Goal: Task Accomplishment & Management: Manage account settings

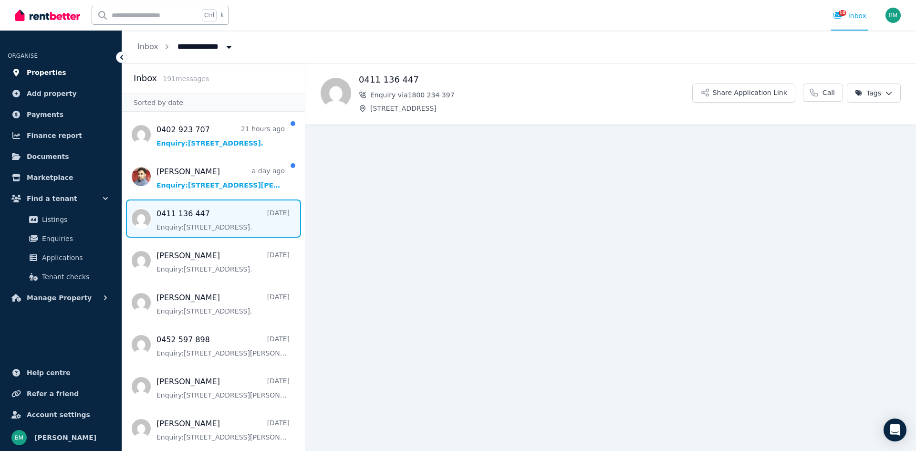
click at [44, 72] on span "Properties" at bounding box center [47, 72] width 40 height 11
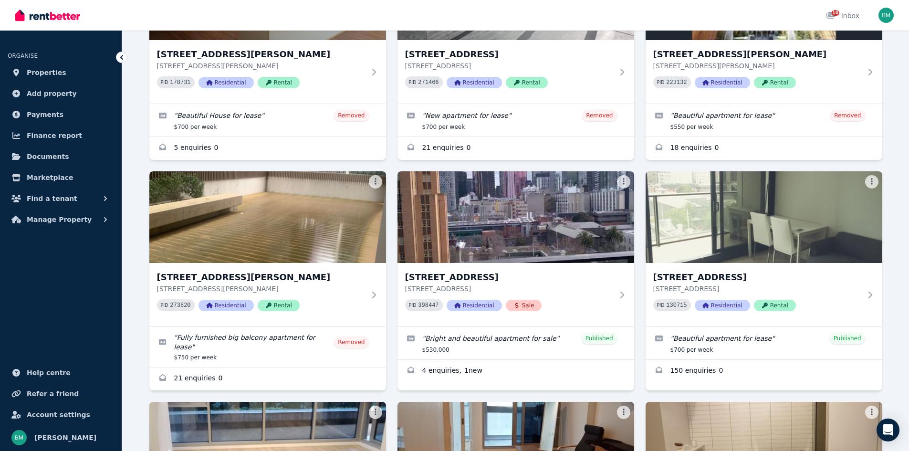
scroll to position [396, 0]
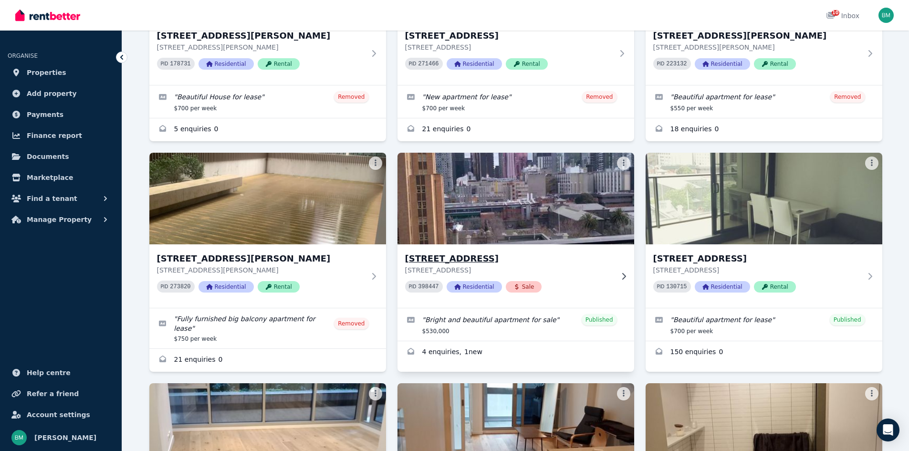
click at [564, 216] on img at bounding box center [515, 198] width 249 height 96
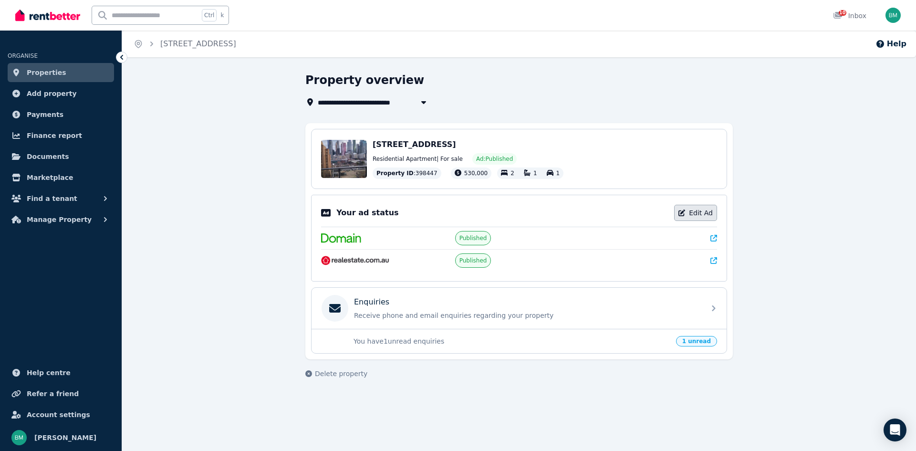
click at [702, 211] on link "Edit Ad" at bounding box center [695, 213] width 43 height 16
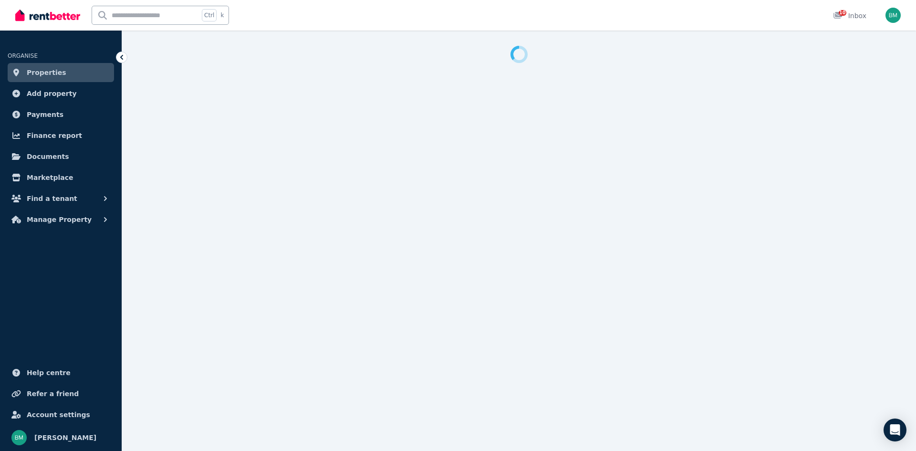
select select "**********"
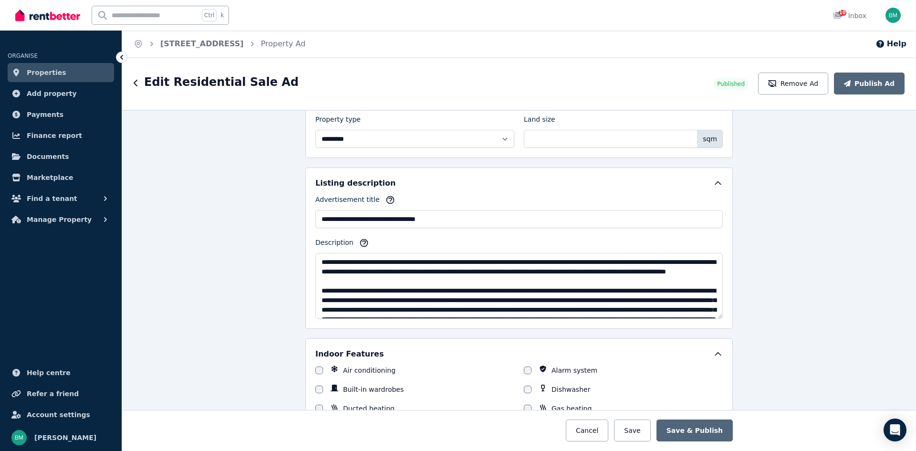
scroll to position [554, 0]
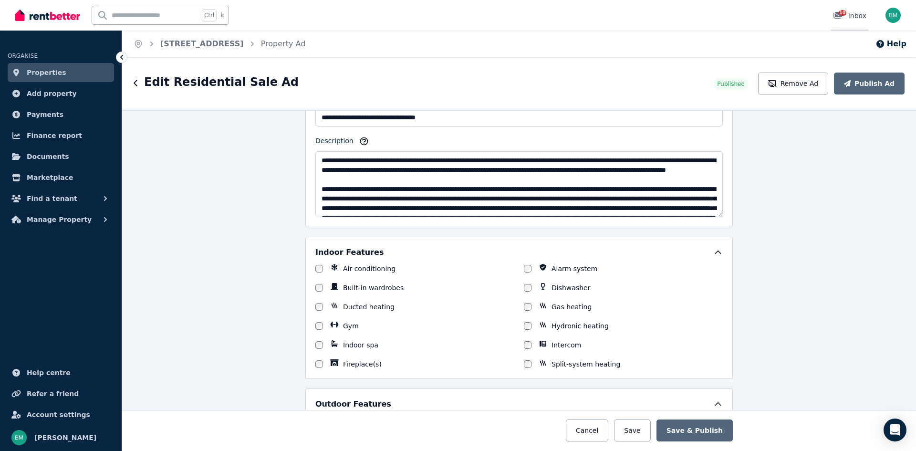
click at [847, 15] on div "10" at bounding box center [840, 16] width 15 height 10
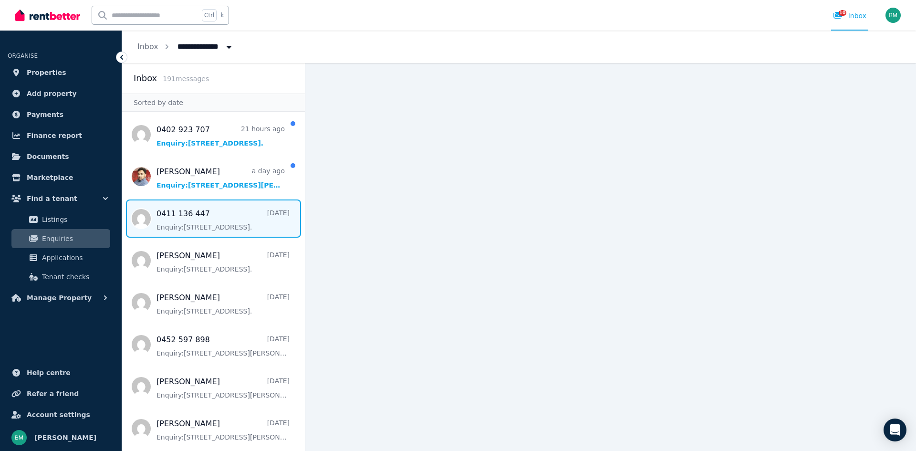
click at [198, 223] on span "Message list" at bounding box center [213, 218] width 183 height 38
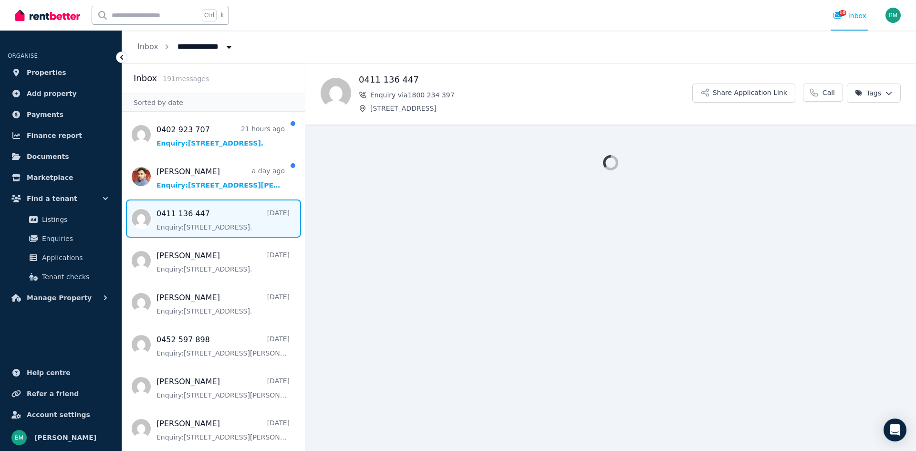
click at [198, 223] on span "Message list" at bounding box center [213, 218] width 183 height 38
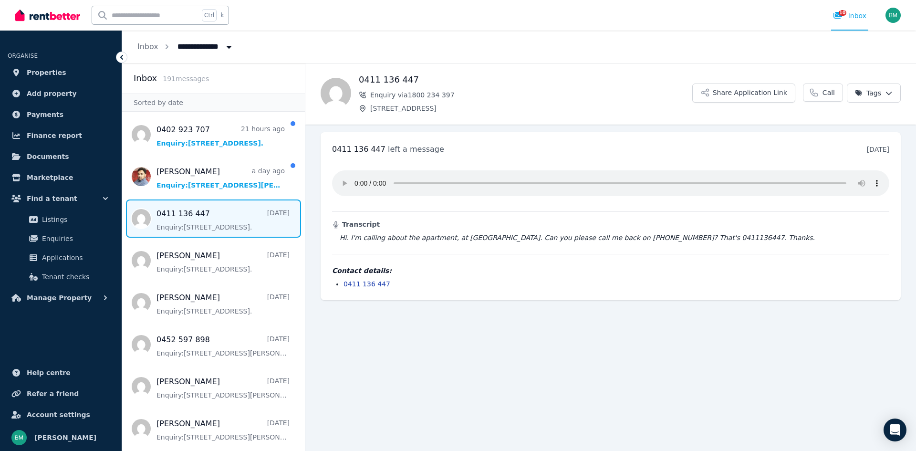
click at [198, 223] on span "Message list" at bounding box center [213, 218] width 183 height 38
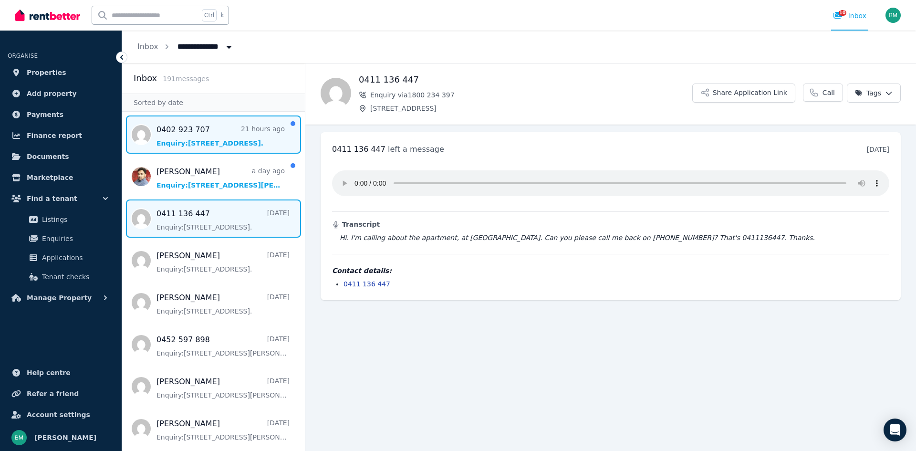
click at [196, 140] on span "Message list" at bounding box center [213, 134] width 183 height 38
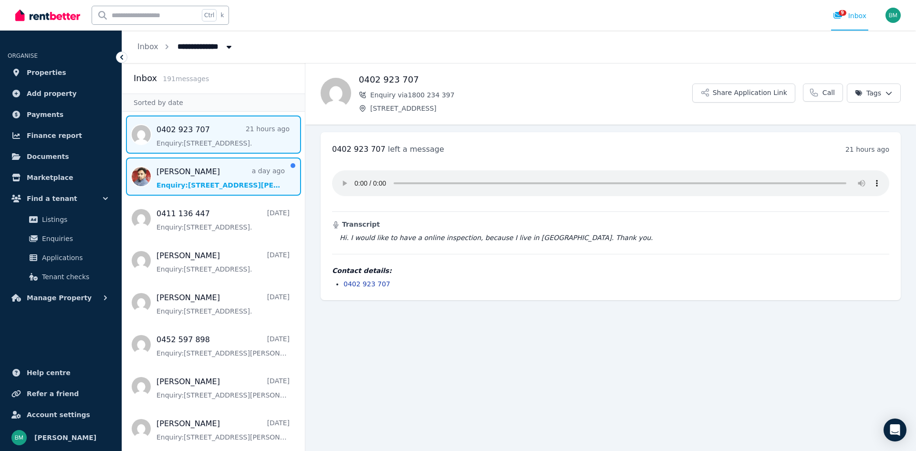
click at [190, 174] on span "Message list" at bounding box center [213, 176] width 183 height 38
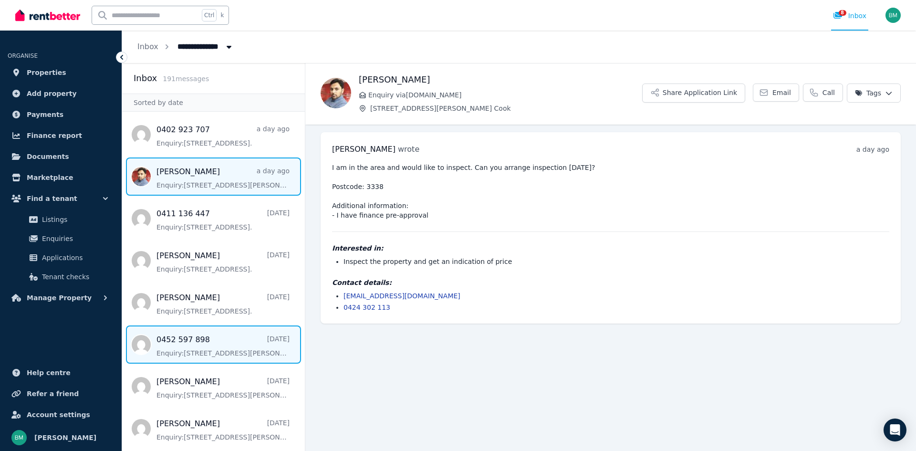
click at [196, 346] on span "Message list" at bounding box center [213, 344] width 183 height 38
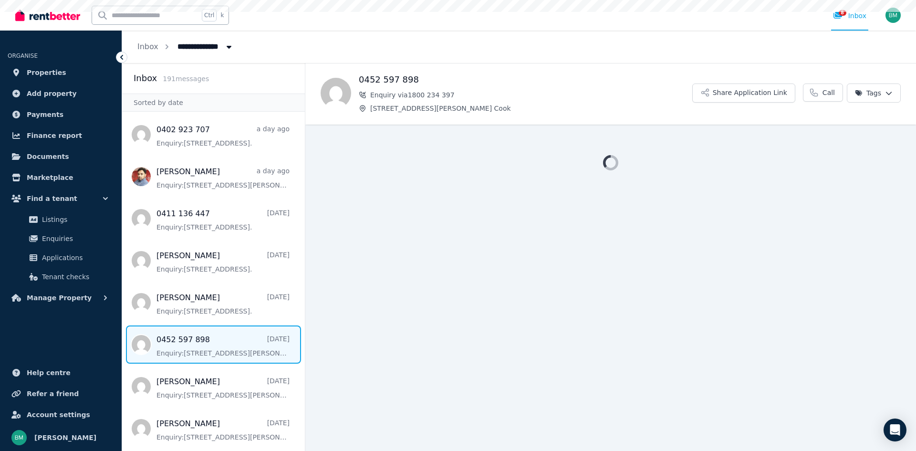
click at [196, 346] on span "Message list" at bounding box center [213, 344] width 183 height 38
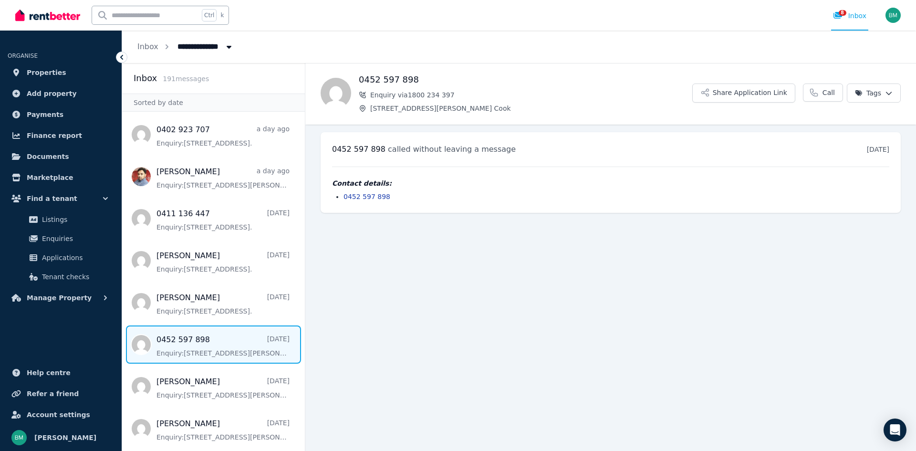
click at [196, 346] on span "Message list" at bounding box center [213, 344] width 183 height 38
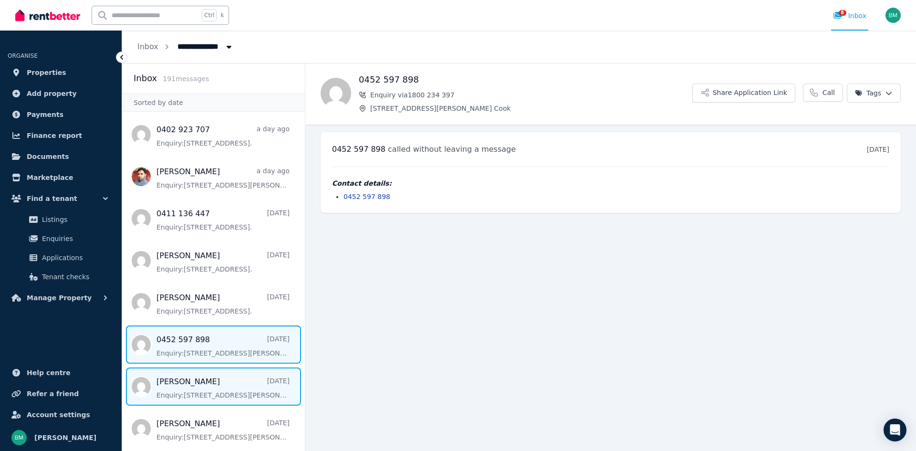
click at [196, 390] on span "Message list" at bounding box center [213, 386] width 183 height 38
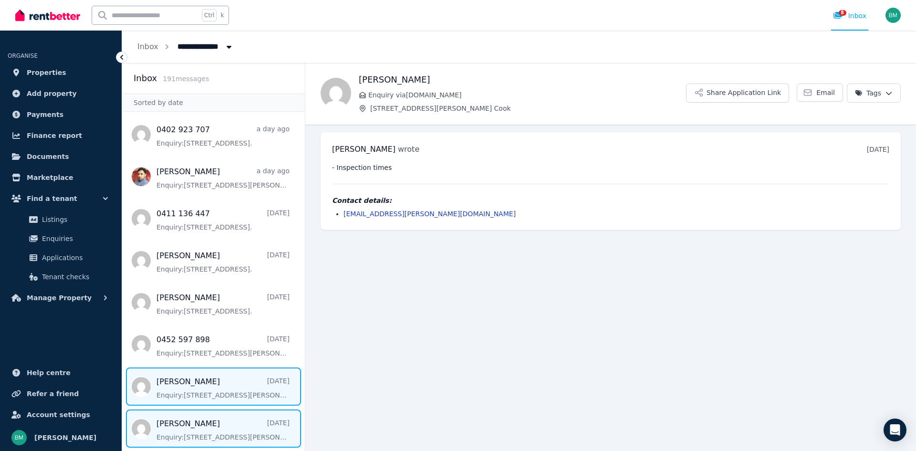
click at [193, 425] on span "Message list" at bounding box center [213, 428] width 183 height 38
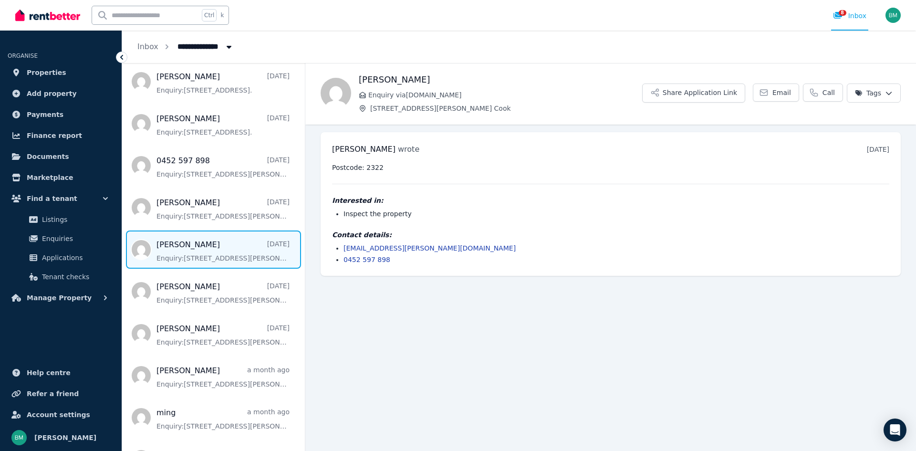
scroll to position [181, 0]
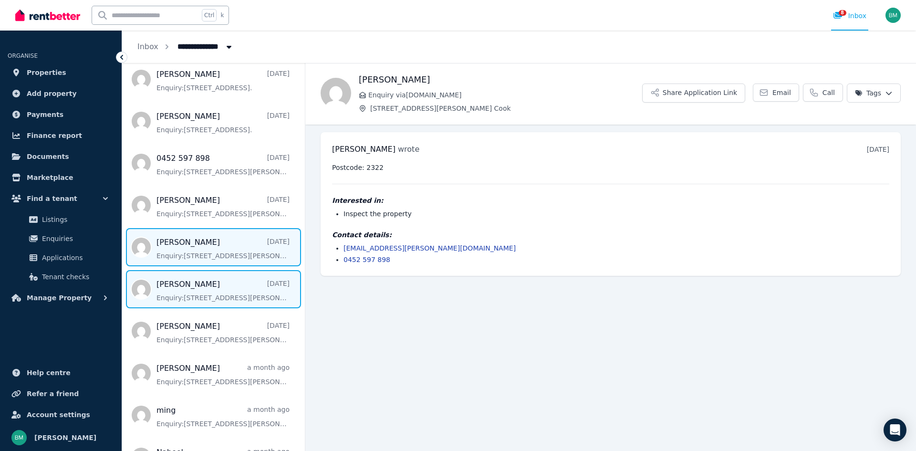
click at [190, 298] on span "Message list" at bounding box center [213, 289] width 183 height 38
